Goal: Task Accomplishment & Management: Manage account settings

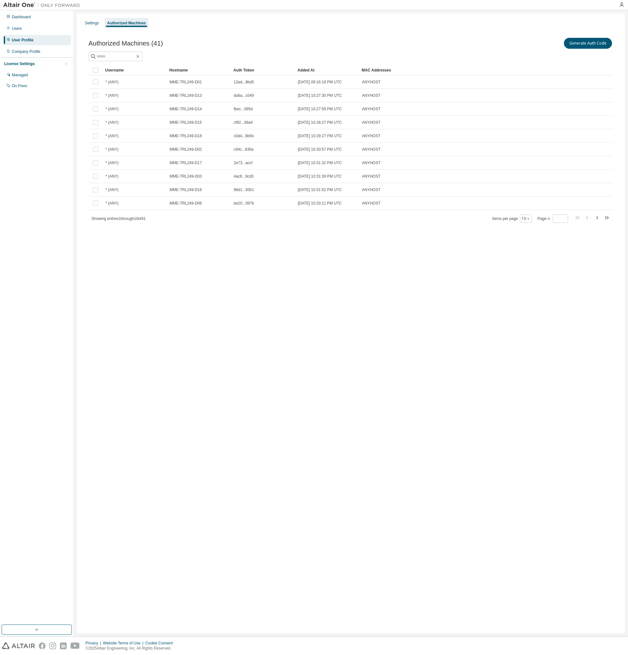
click at [135, 21] on div "Authorized Machines" at bounding box center [126, 23] width 39 height 5
click at [91, 21] on div "Settings" at bounding box center [92, 23] width 14 height 5
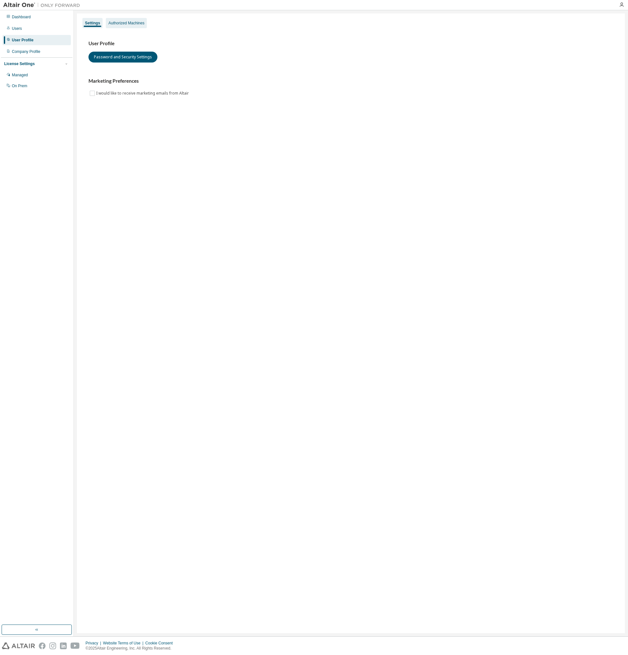
click at [116, 23] on div "Authorized Machines" at bounding box center [126, 23] width 36 height 5
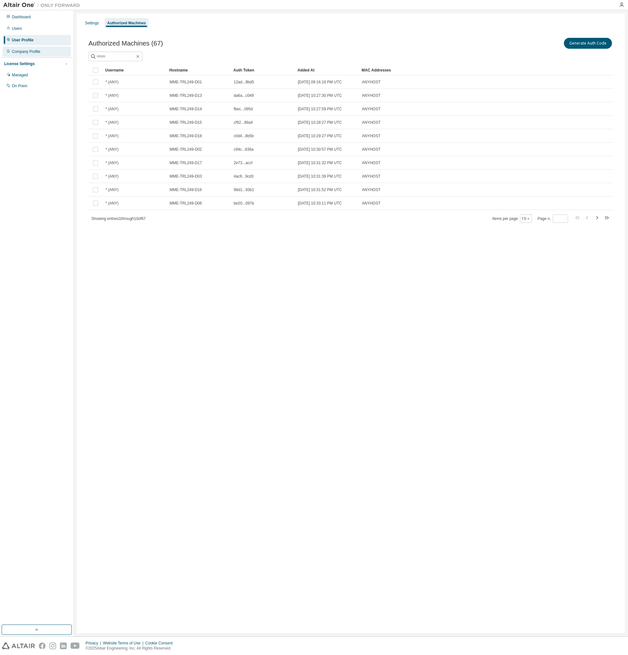
click at [28, 52] on div "Company Profile" at bounding box center [26, 51] width 29 height 5
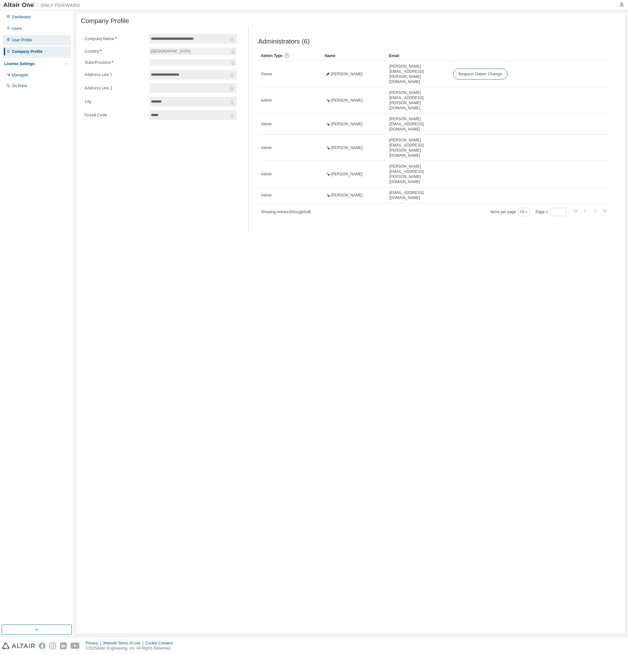
click at [26, 39] on div "User Profile" at bounding box center [22, 40] width 20 height 5
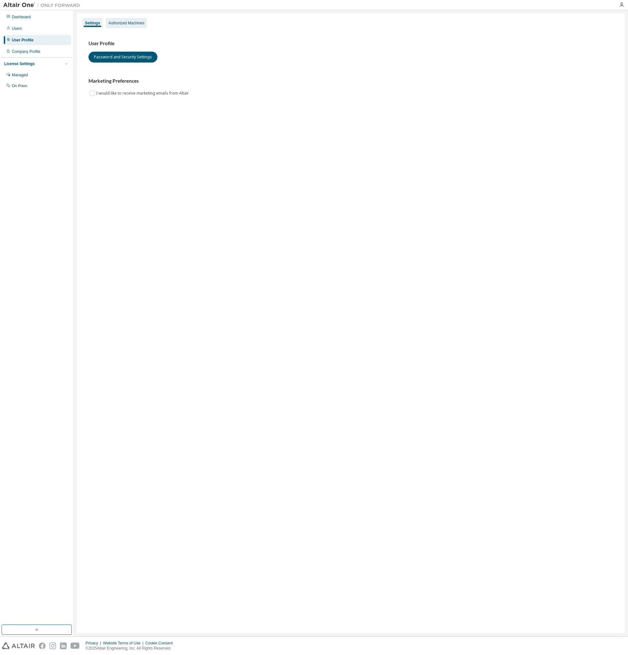
click at [121, 18] on div "Settings Authorized Machines User Profile Password and Security Settings Market…" at bounding box center [351, 323] width 548 height 620
click at [121, 23] on div "Authorized Machines" at bounding box center [126, 23] width 36 height 5
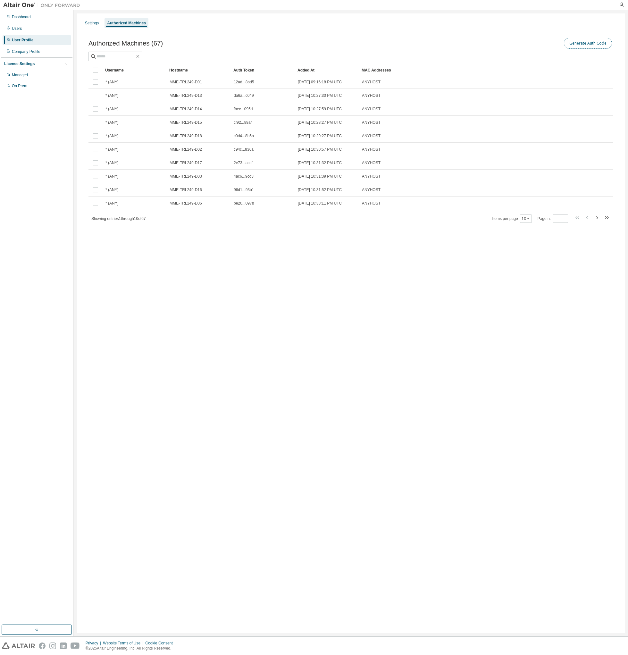
click at [573, 47] on button "Generate Auth Code" at bounding box center [588, 43] width 48 height 11
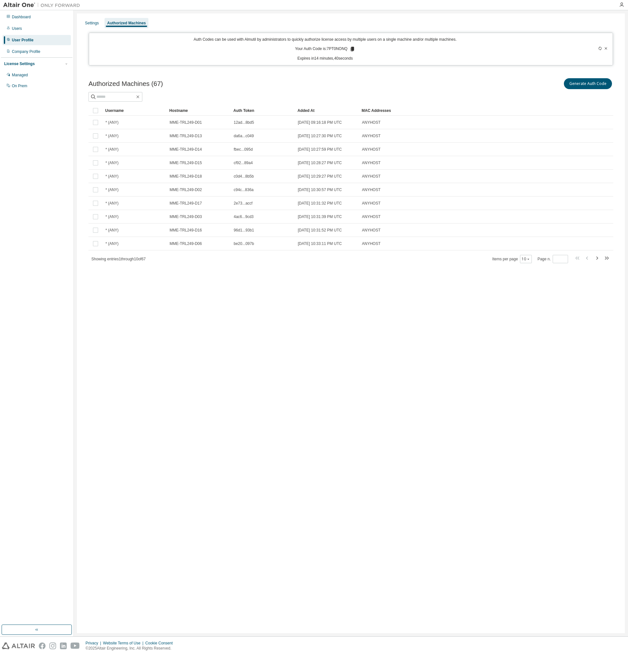
click at [335, 48] on p "Your Auth Code is: 7PT0NONQ" at bounding box center [325, 49] width 60 height 6
copy p "7PT0NONQ"
